Goal: Task Accomplishment & Management: Manage account settings

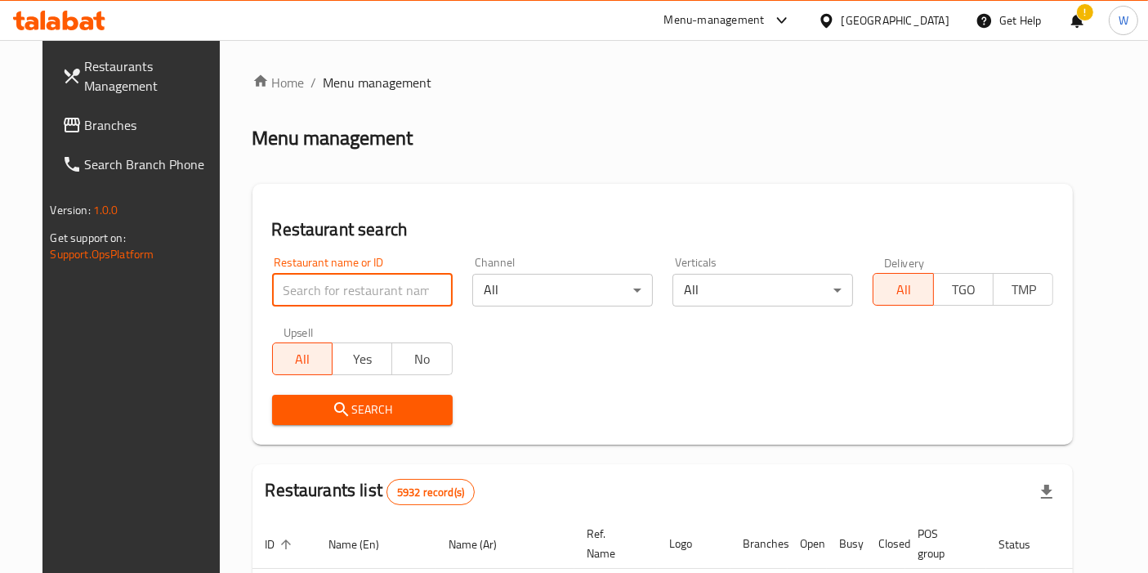
click at [354, 295] on input "search" at bounding box center [362, 290] width 181 height 33
paste input "Vibes"
type input "Vibes"
click button "Search" at bounding box center [362, 410] width 181 height 30
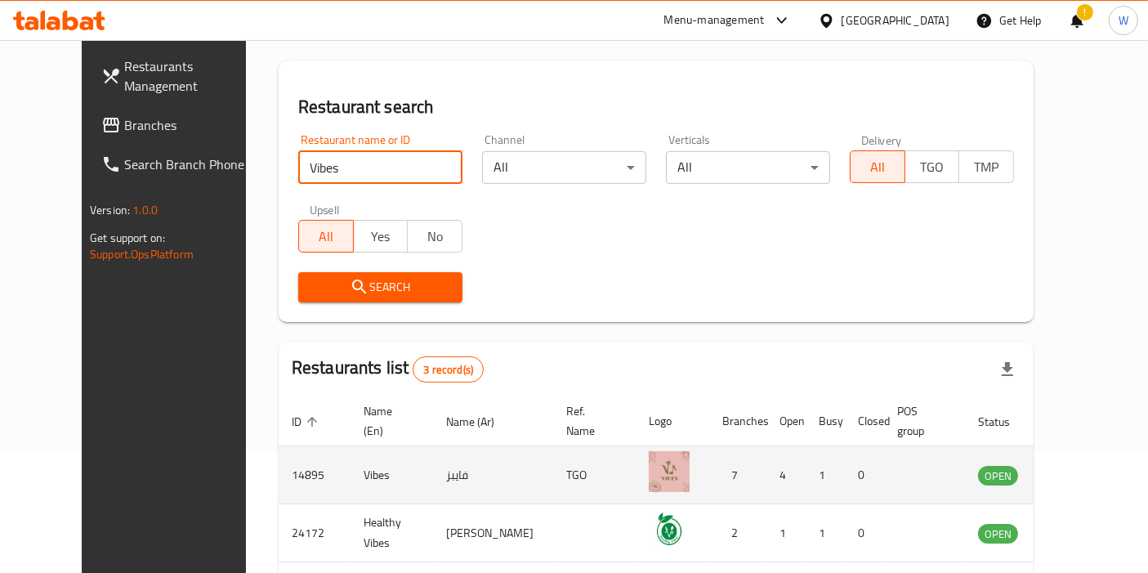
scroll to position [181, 0]
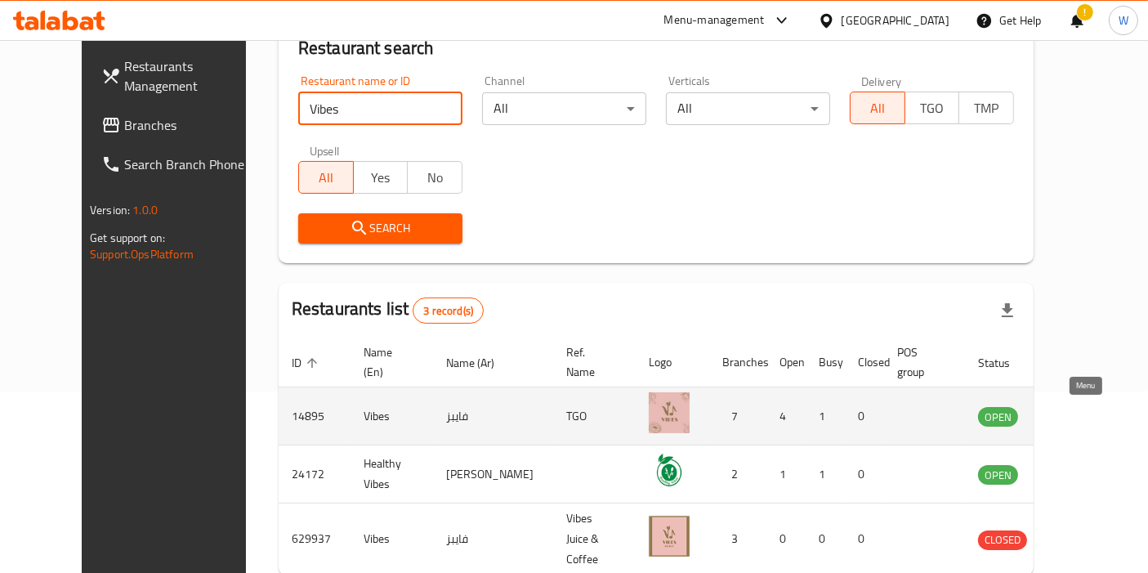
click at [1093, 418] on link "enhanced table" at bounding box center [1079, 416] width 30 height 20
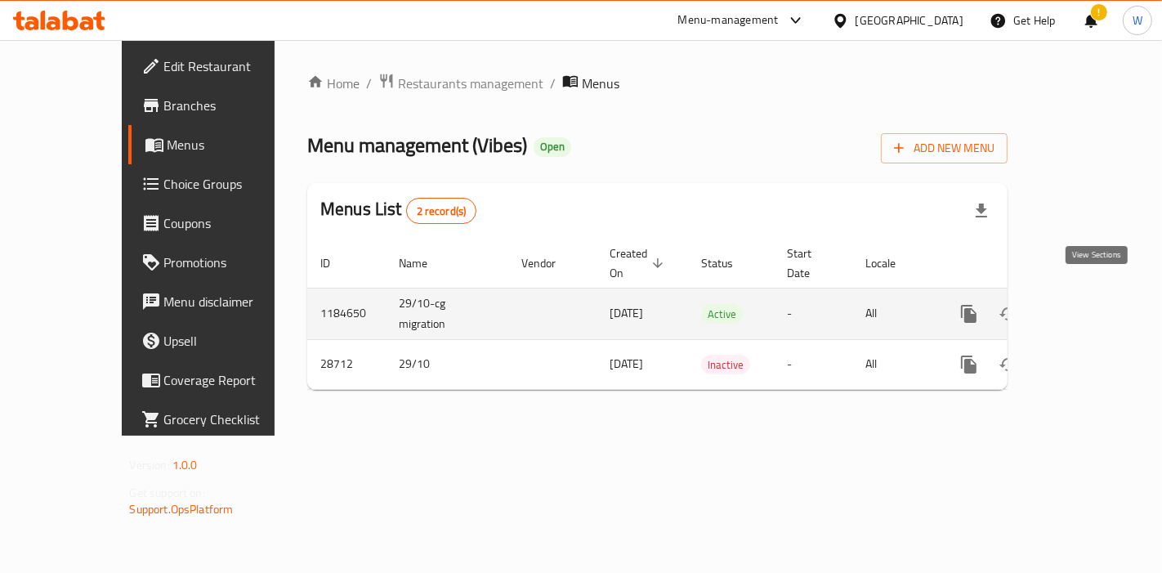
click at [1097, 304] on icon "enhanced table" at bounding box center [1087, 314] width 20 height 20
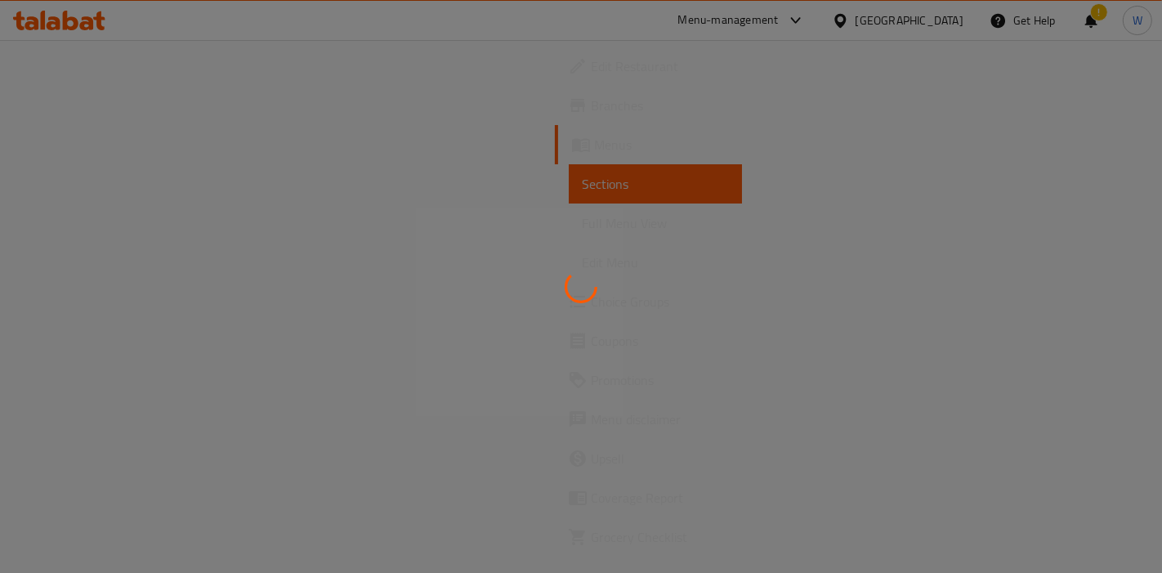
click at [56, 104] on div at bounding box center [581, 286] width 1162 height 573
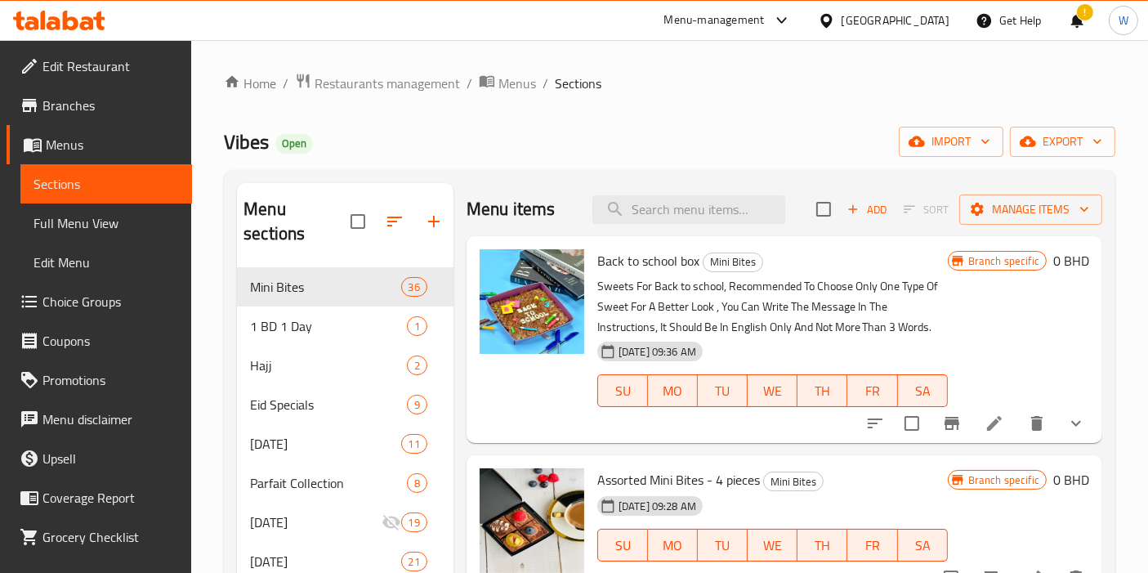
click at [85, 106] on span "Branches" at bounding box center [110, 106] width 136 height 20
